Goal: Task Accomplishment & Management: Use online tool/utility

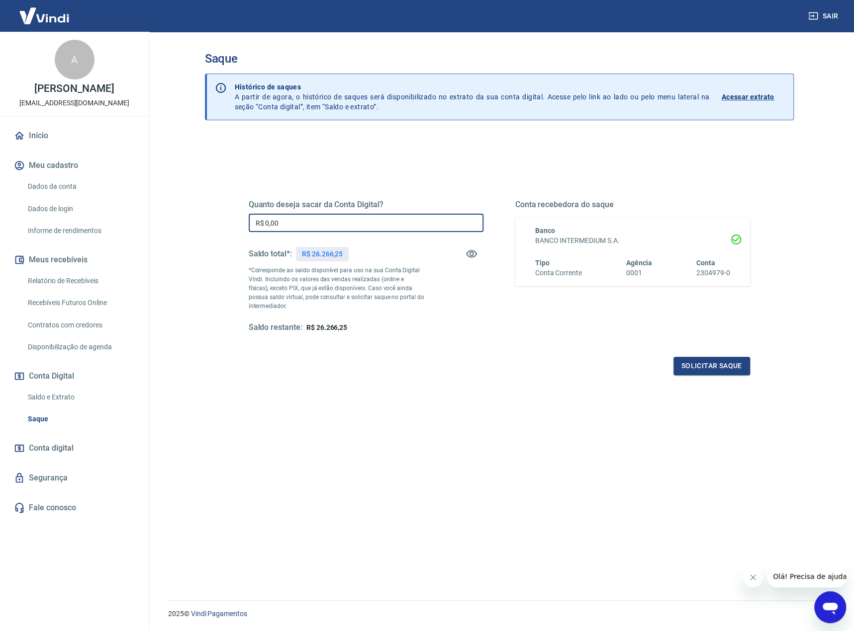
drag, startPoint x: 309, startPoint y: 220, endPoint x: 211, endPoint y: 203, distance: 98.9
click at [211, 203] on div "Quanto deseja sacar da Conta Digital? R$ 0,00 ​ Saldo total*: R$ 26.266,25 *Cor…" at bounding box center [499, 398] width 589 height 525
type input "R$ 26.266,25"
click at [711, 373] on button "Solicitar saque" at bounding box center [711, 366] width 77 height 18
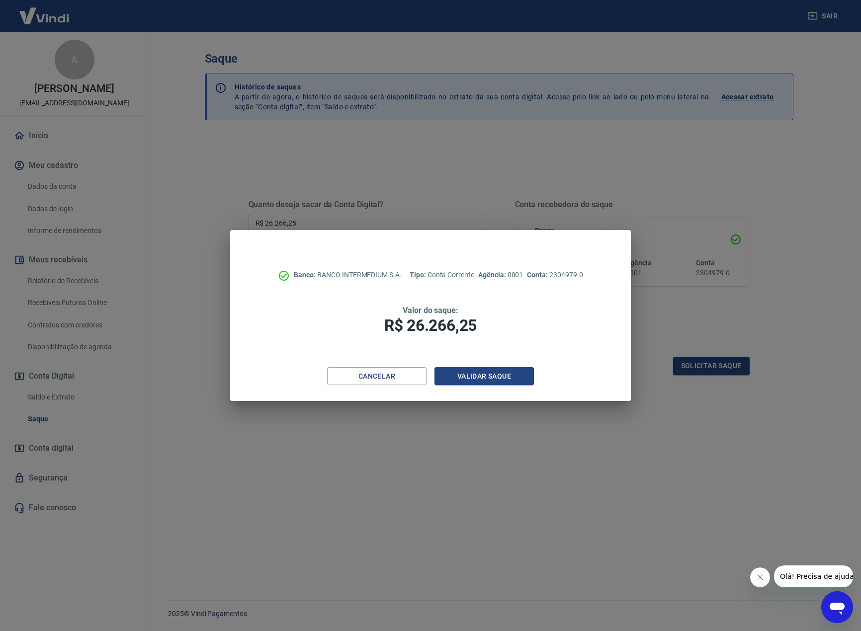
drag, startPoint x: 474, startPoint y: 360, endPoint x: 477, endPoint y: 365, distance: 6.2
click at [474, 360] on div "Banco: BANCO INTERMEDIUM S.A. Tipo: Conta Corrente Agência: 0001 Conta: 2304979…" at bounding box center [430, 298] width 400 height 137
click at [493, 372] on button "Validar saque" at bounding box center [484, 376] width 99 height 18
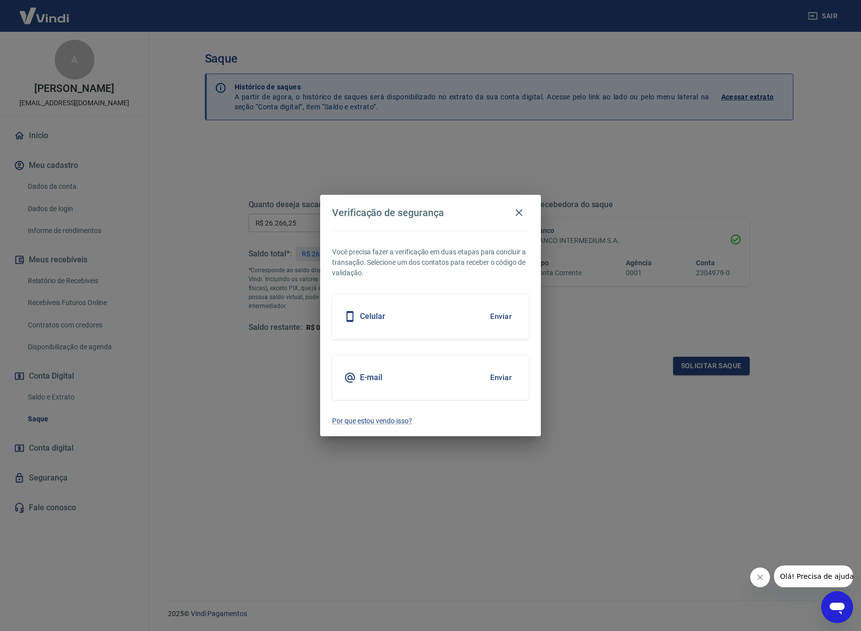
click at [500, 316] on button "Enviar" at bounding box center [501, 316] width 32 height 21
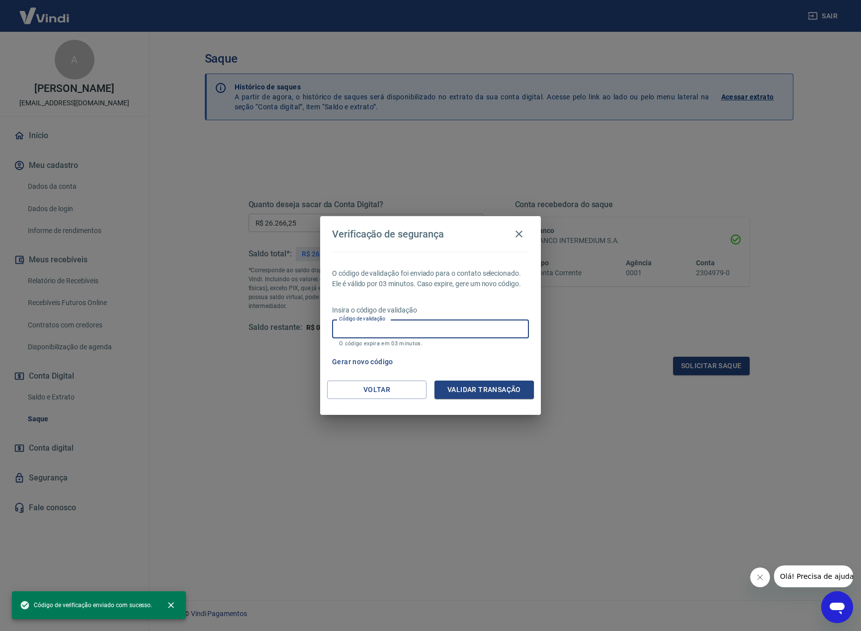
click at [488, 324] on input "Código de validação" at bounding box center [430, 329] width 197 height 18
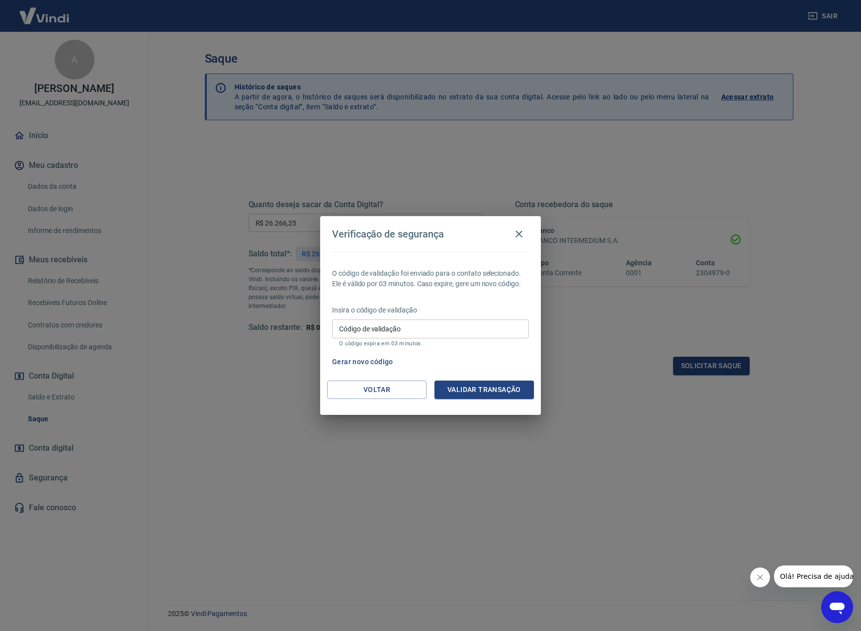
click at [361, 376] on div "O código de validação foi enviado para o contato selecionado. Ele é válido por …" at bounding box center [430, 316] width 221 height 129
click at [378, 390] on button "Voltar" at bounding box center [376, 390] width 99 height 18
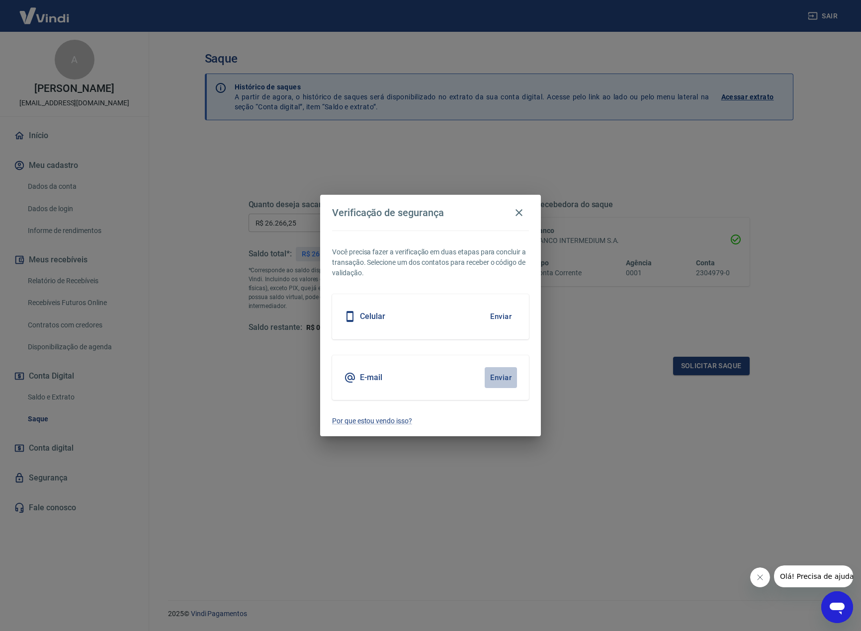
click at [502, 377] on button "Enviar" at bounding box center [501, 377] width 32 height 21
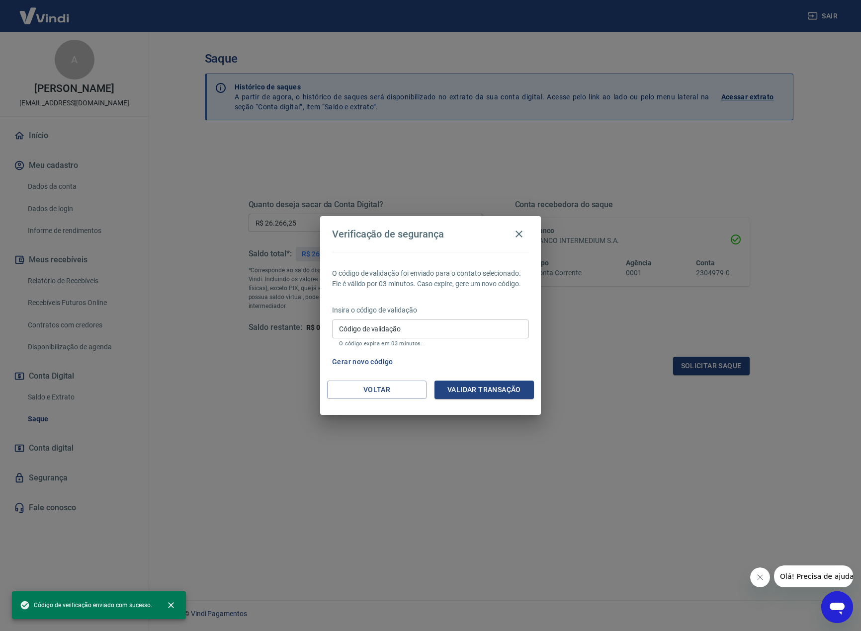
drag, startPoint x: 370, startPoint y: 331, endPoint x: 379, endPoint y: 337, distance: 10.8
click at [370, 331] on input "Código de validação" at bounding box center [430, 329] width 197 height 18
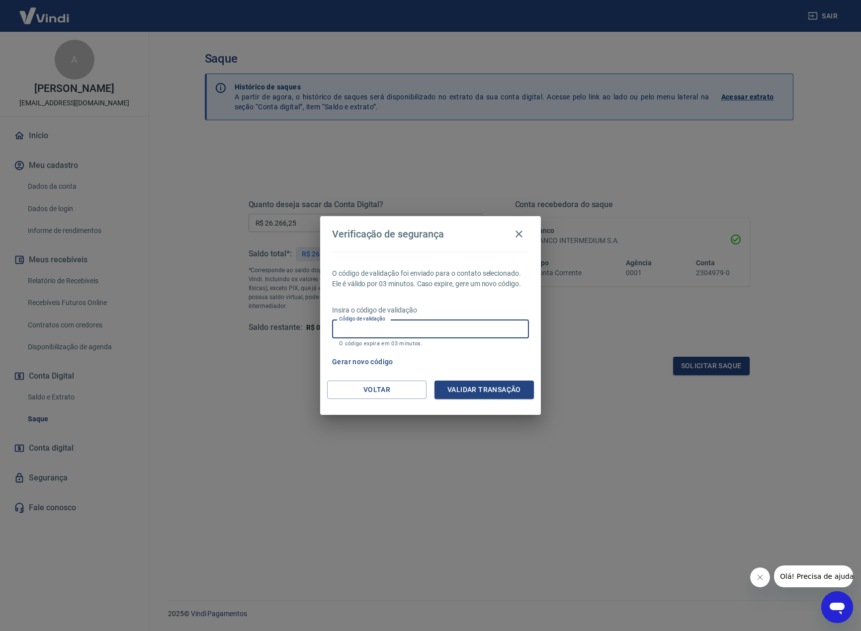
paste input "228542"
type input "228542"
click at [508, 388] on button "Validar transação" at bounding box center [484, 390] width 99 height 18
